Goal: Check status: Check status

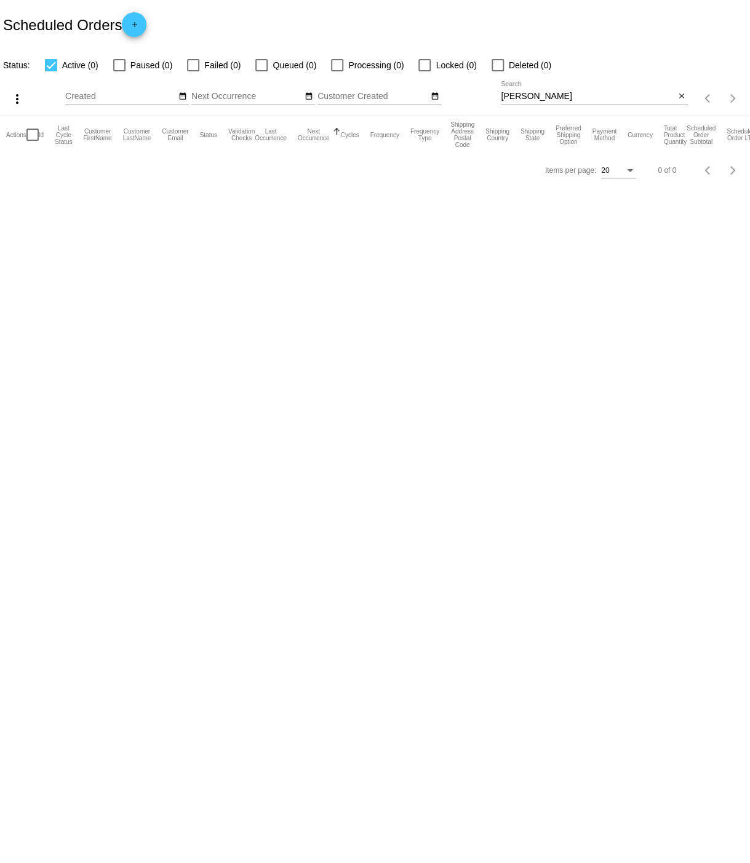
click at [536, 97] on input "[PERSON_NAME]" at bounding box center [588, 97] width 174 height 10
drag, startPoint x: 504, startPoint y: 95, endPoint x: 535, endPoint y: 95, distance: 31.4
click at [535, 95] on input "[PERSON_NAME]" at bounding box center [588, 97] width 174 height 10
paste input "[PERSON_NAME][DOMAIN_NAME][EMAIL_ADDRESS][DOMAIN_NAME]"
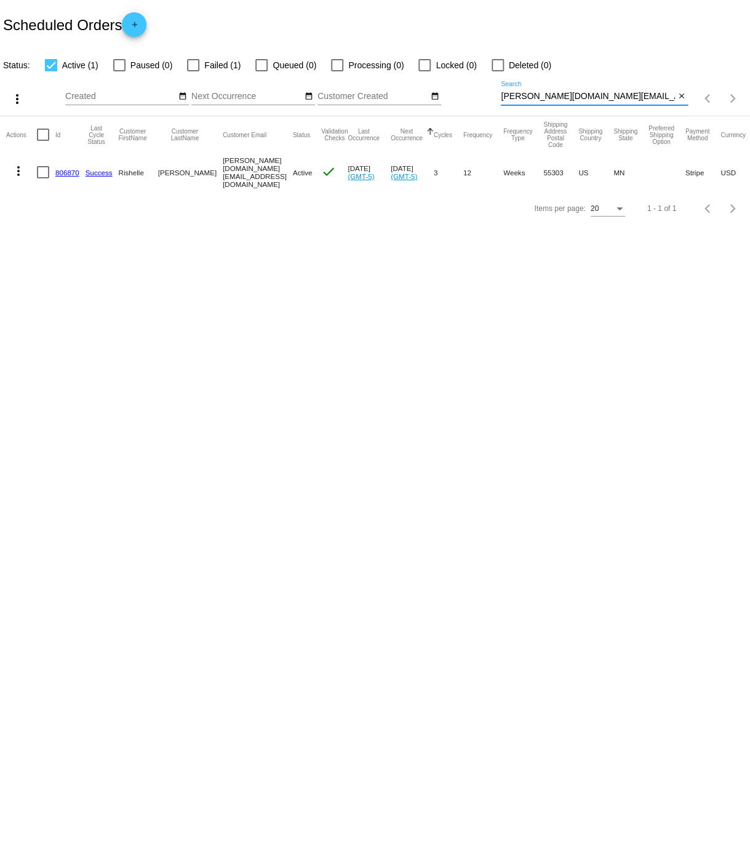
type input "[PERSON_NAME][DOMAIN_NAME][EMAIL_ADDRESS][DOMAIN_NAME]"
click at [18, 170] on mat-icon "more_vert" at bounding box center [18, 171] width 15 height 15
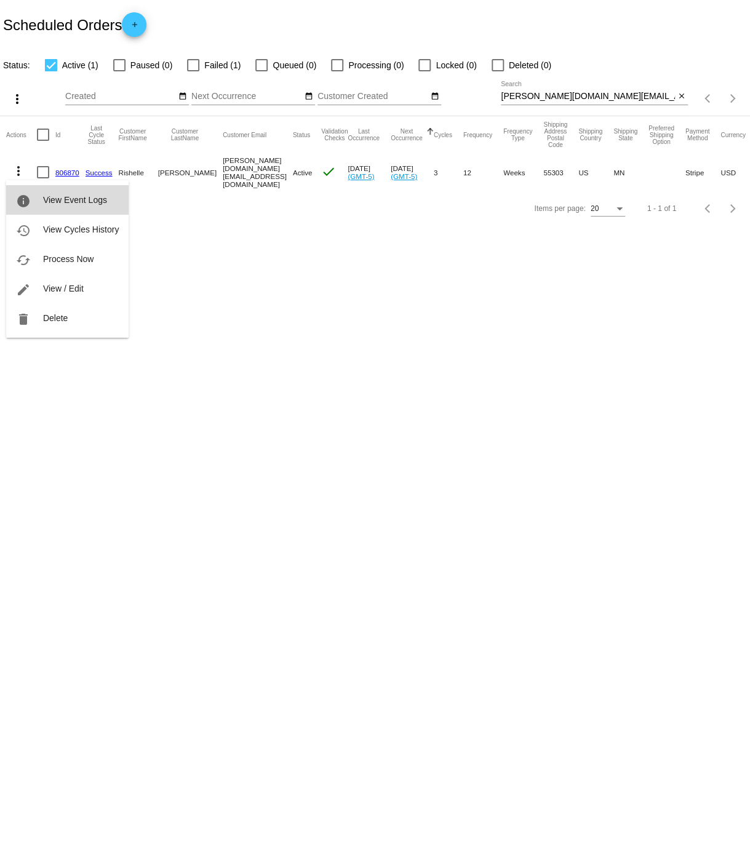
click at [57, 196] on span "View Event Logs" at bounding box center [75, 200] width 64 height 10
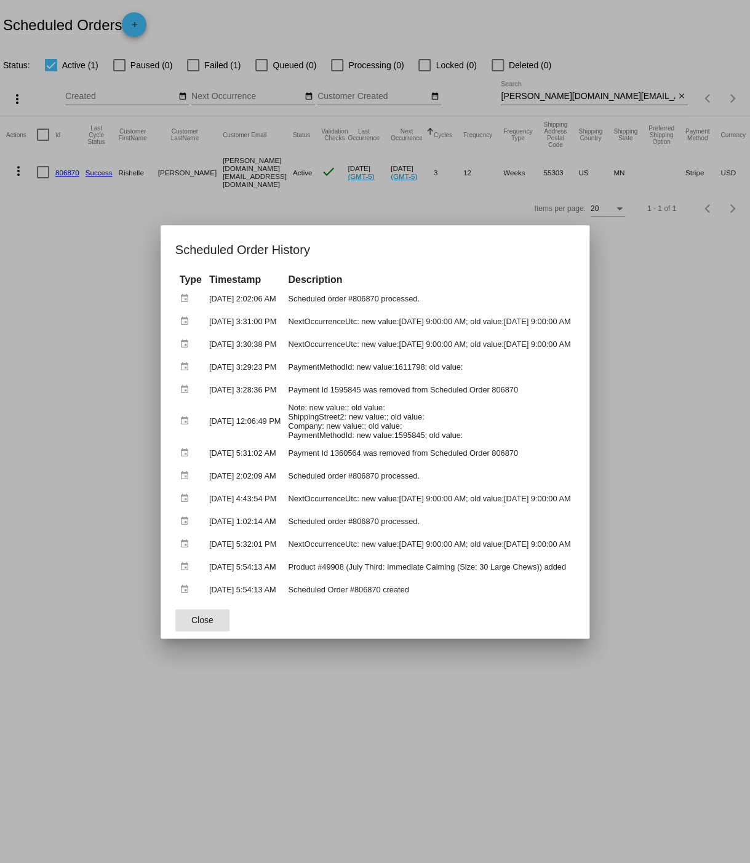
click at [175, 626] on button "Close" at bounding box center [202, 620] width 54 height 22
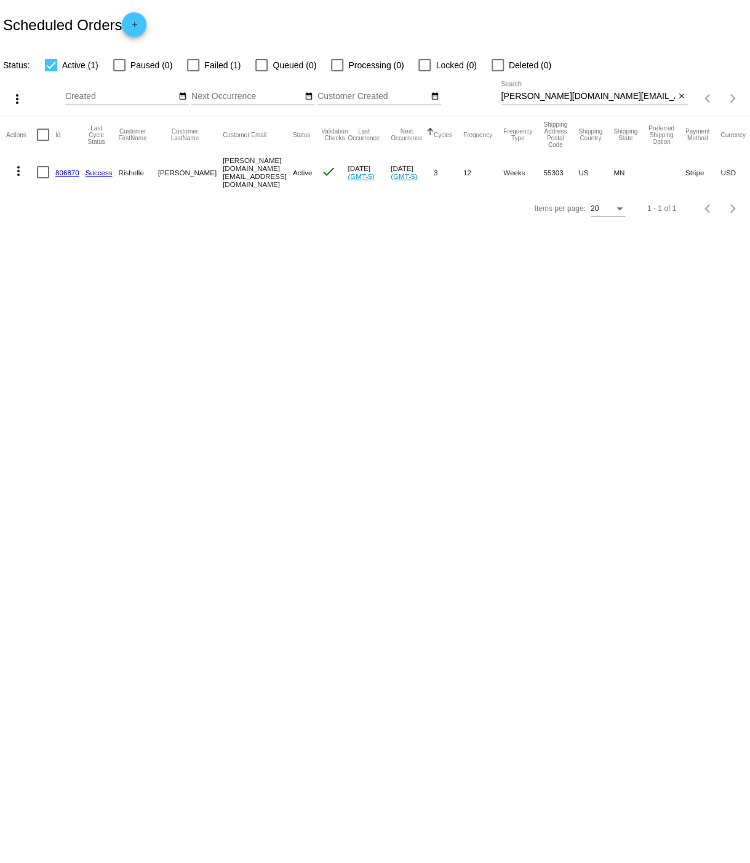
click at [68, 171] on link "806870" at bounding box center [67, 173] width 24 height 8
click at [193, 65] on div at bounding box center [193, 65] width 12 height 12
click at [193, 71] on input "Failed (1)" at bounding box center [193, 71] width 1 height 1
checkbox input "true"
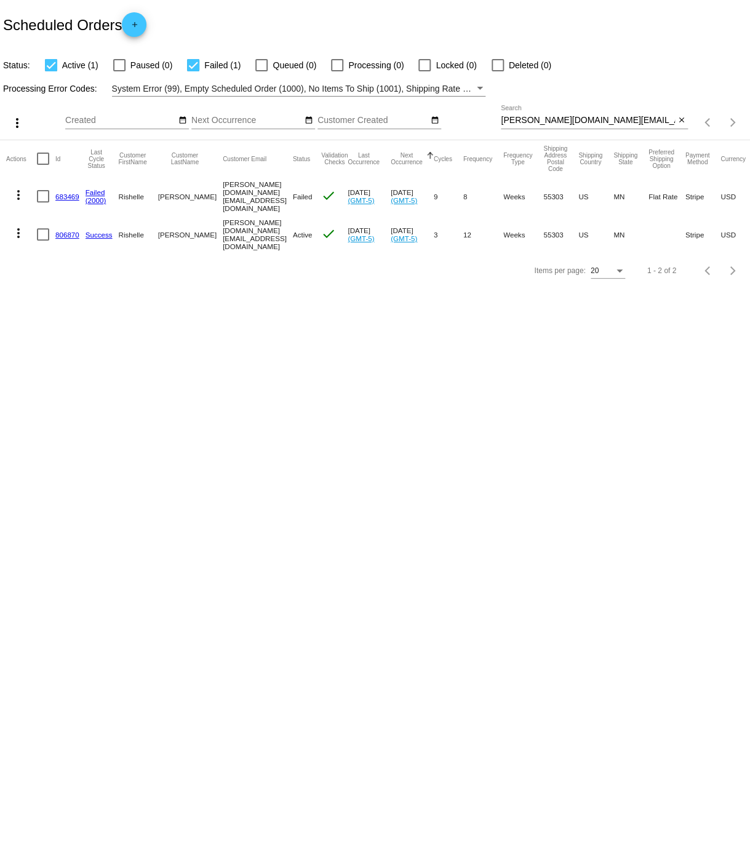
click at [65, 196] on link "683469" at bounding box center [67, 197] width 24 height 8
